Goal: Complete application form

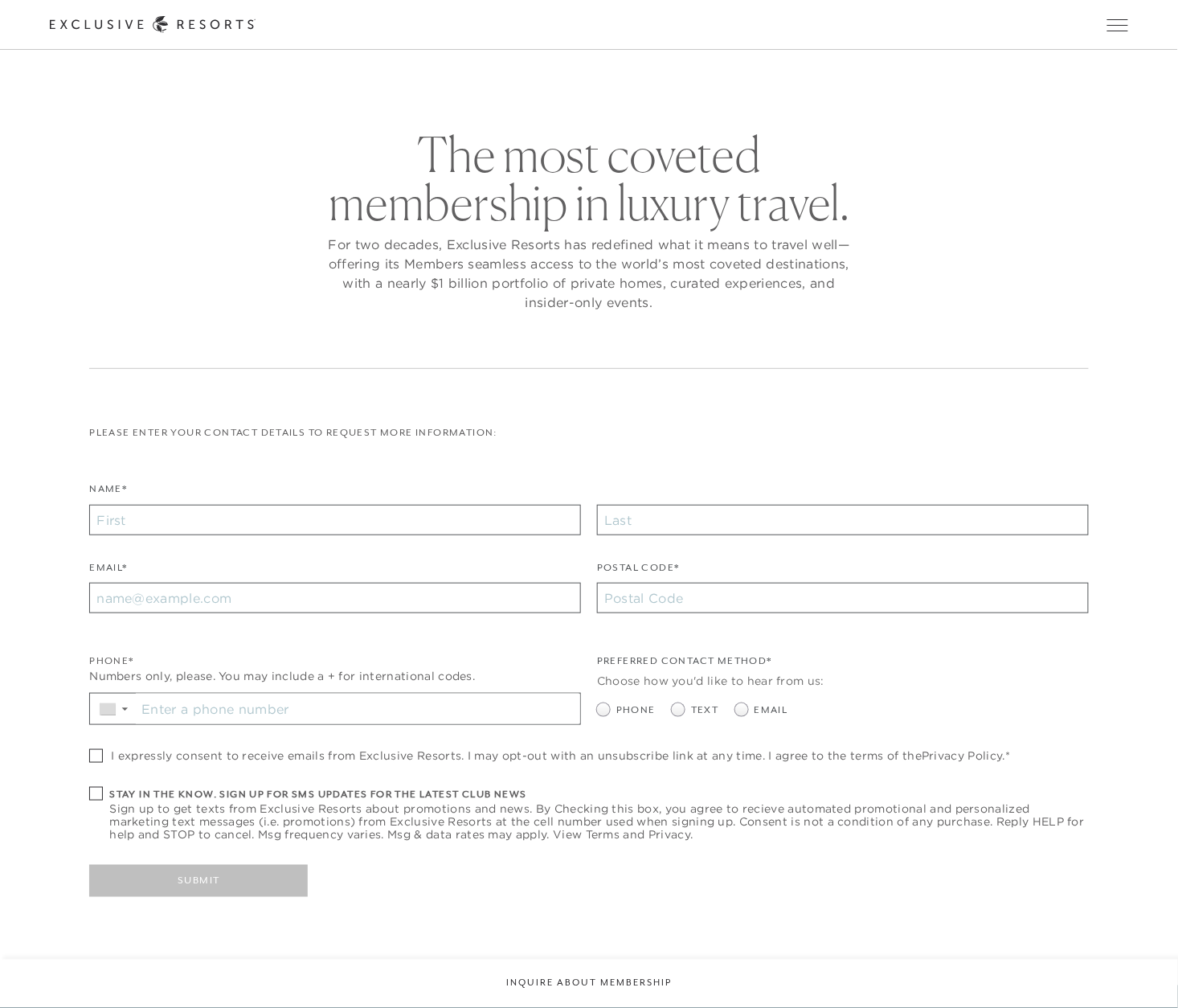
checkbox input "false"
